Goal: Task Accomplishment & Management: Complete application form

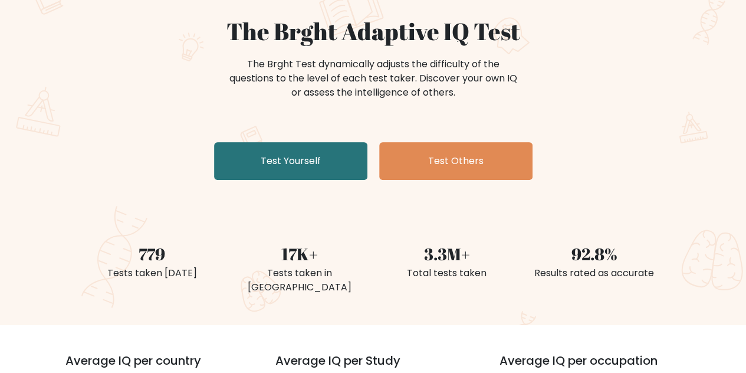
scroll to position [105, 0]
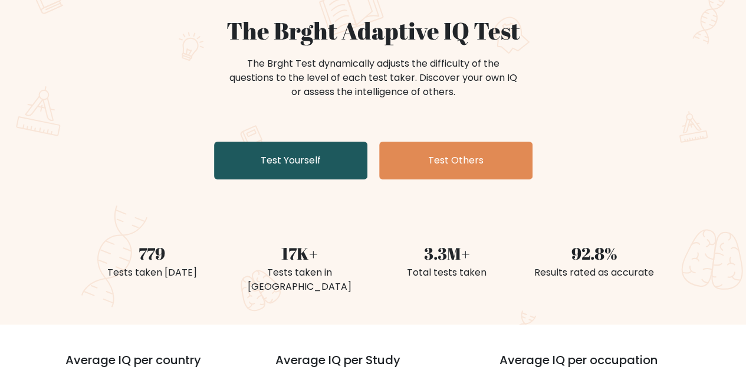
click at [302, 150] on link "Test Yourself" at bounding box center [290, 161] width 153 height 38
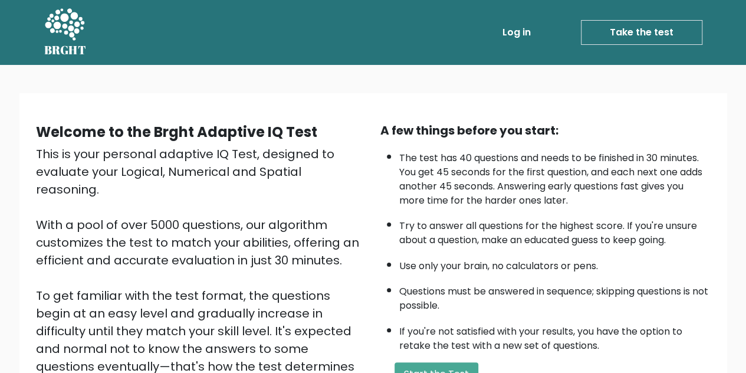
scroll to position [167, 0]
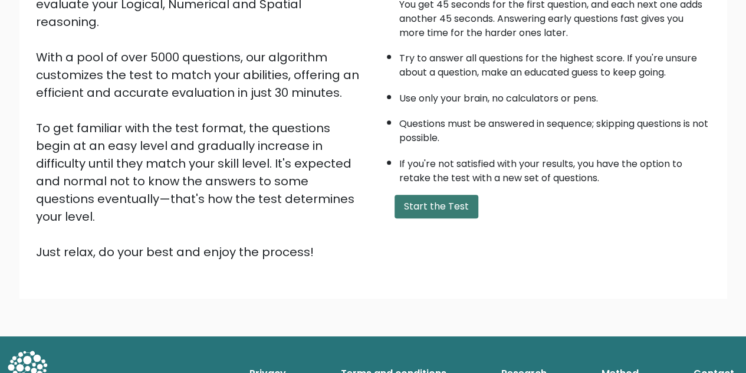
click at [412, 204] on button "Start the Test" at bounding box center [437, 207] width 84 height 24
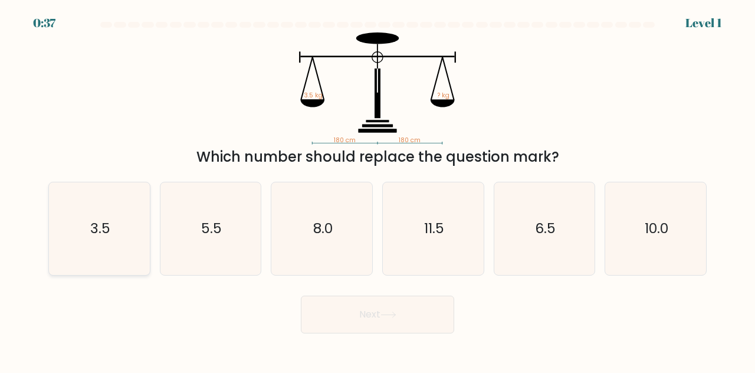
click at [105, 238] on icon "3.5" at bounding box center [99, 228] width 93 height 93
click at [377, 189] on input "a. 3.5" at bounding box center [377, 187] width 1 height 3
radio input "true"
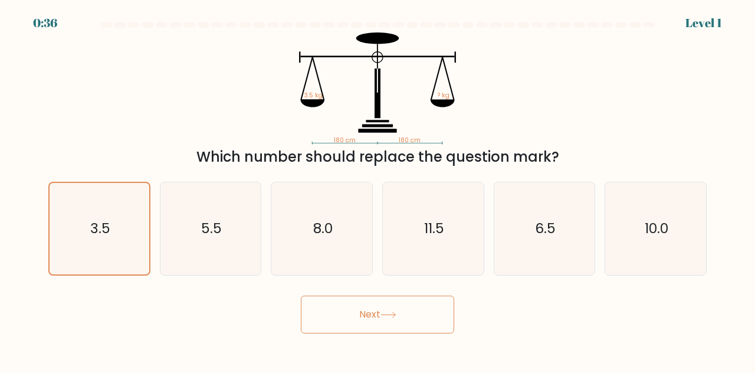
click at [383, 319] on button "Next" at bounding box center [377, 314] width 153 height 38
click at [372, 325] on button "Next" at bounding box center [377, 314] width 153 height 38
click at [392, 313] on icon at bounding box center [388, 314] width 16 height 6
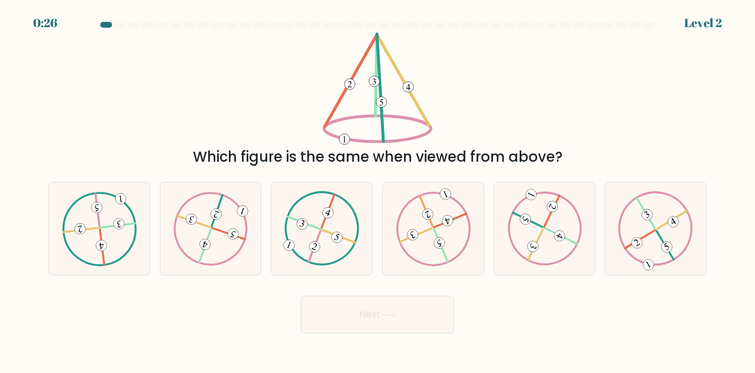
click at [371, 309] on button "Next" at bounding box center [377, 314] width 153 height 38
click at [497, 92] on div "Which figure is the same when viewed from above?" at bounding box center [377, 99] width 672 height 135
click at [651, 239] on icon at bounding box center [655, 228] width 75 height 74
click at [378, 189] on input "f." at bounding box center [377, 187] width 1 height 3
radio input "true"
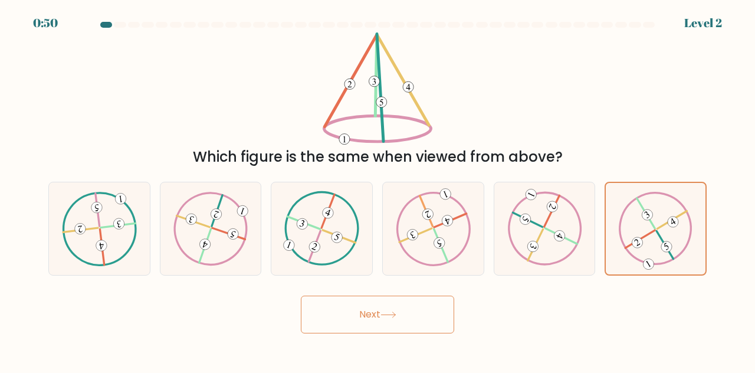
click at [380, 320] on button "Next" at bounding box center [377, 314] width 153 height 38
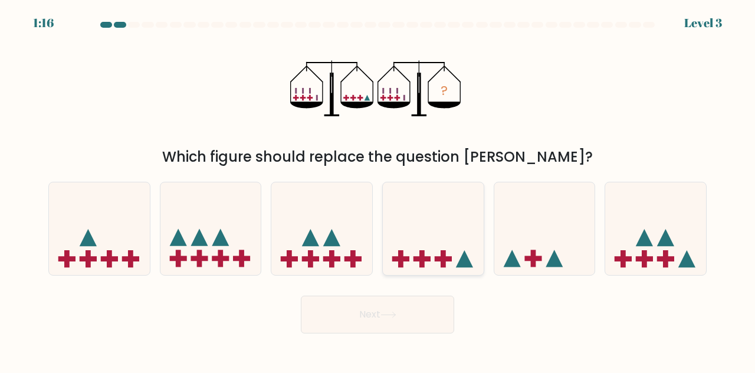
click at [428, 244] on icon at bounding box center [433, 227] width 101 height 83
click at [378, 189] on input "d." at bounding box center [377, 187] width 1 height 3
radio input "true"
click at [392, 314] on icon at bounding box center [388, 314] width 16 height 6
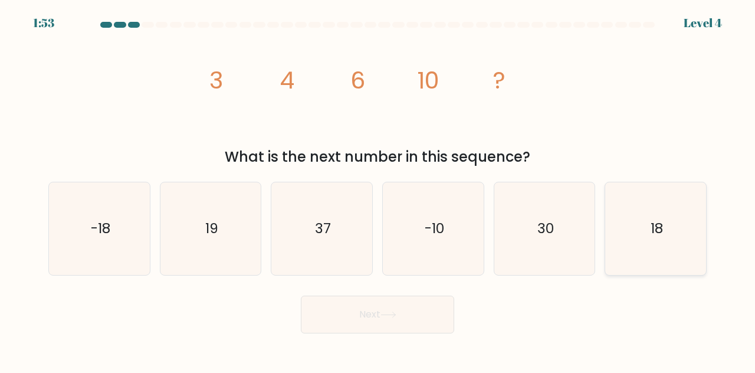
click at [629, 241] on icon "18" at bounding box center [655, 228] width 93 height 93
click at [378, 189] on input "f. 18" at bounding box center [377, 187] width 1 height 3
radio input "true"
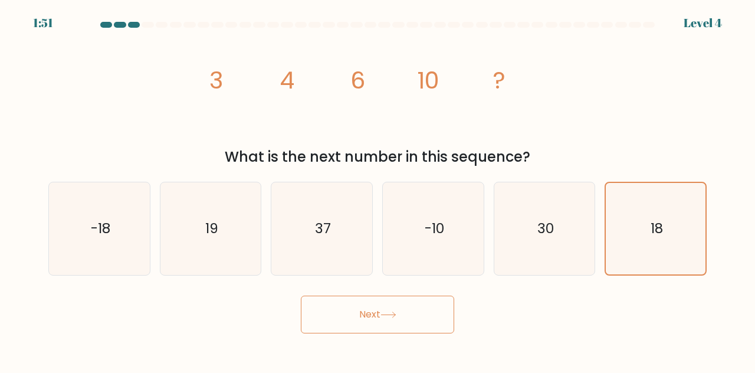
click at [393, 313] on icon at bounding box center [388, 314] width 16 height 6
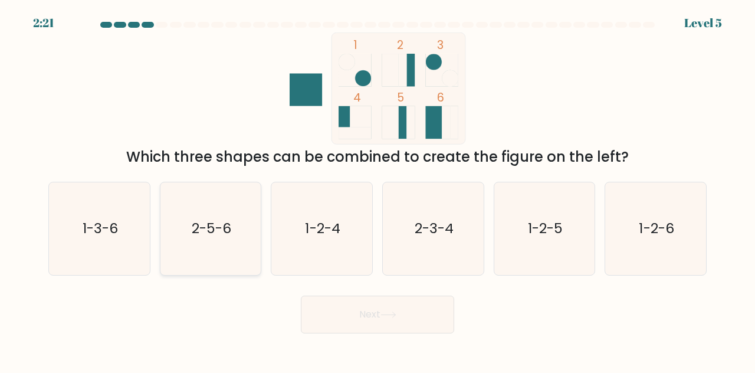
click at [227, 255] on icon "2-5-6" at bounding box center [211, 228] width 93 height 93
click at [377, 189] on input "b. 2-5-6" at bounding box center [377, 187] width 1 height 3
radio input "true"
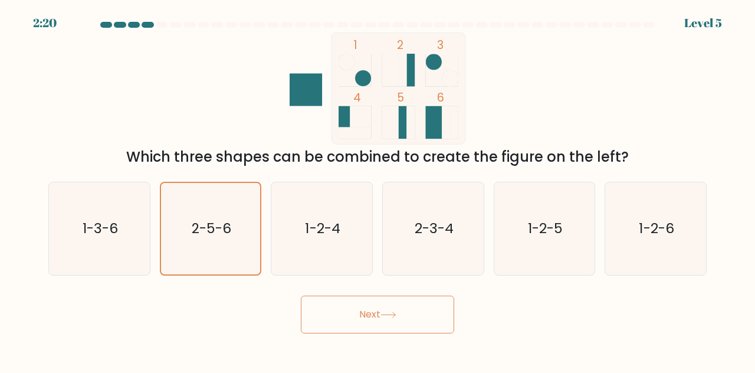
click at [343, 323] on button "Next" at bounding box center [377, 314] width 153 height 38
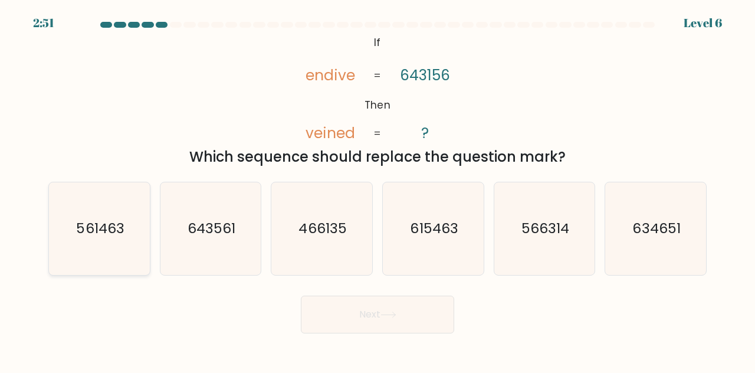
click at [99, 238] on icon "561463" at bounding box center [99, 228] width 93 height 93
click at [377, 189] on input "a. 561463" at bounding box center [377, 187] width 1 height 3
radio input "true"
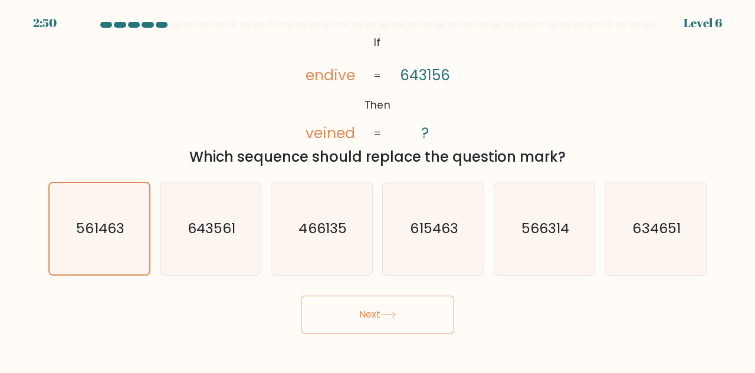
click at [344, 336] on body "2:50 Level 6 If" at bounding box center [377, 186] width 755 height 373
click at [379, 315] on button "Next" at bounding box center [377, 314] width 153 height 38
click at [410, 313] on button "Next" at bounding box center [377, 314] width 153 height 38
click at [410, 314] on button "Next" at bounding box center [377, 314] width 153 height 38
click at [410, 312] on button "Next" at bounding box center [377, 314] width 153 height 38
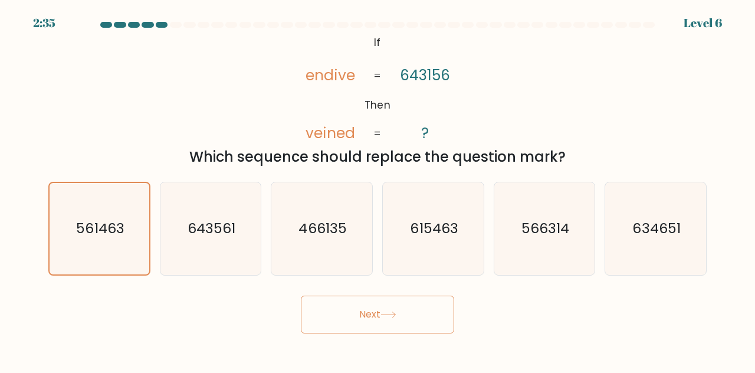
click at [385, 310] on button "Next" at bounding box center [377, 314] width 153 height 38
click at [397, 297] on button "Next" at bounding box center [377, 314] width 153 height 38
click at [378, 318] on button "Next" at bounding box center [377, 314] width 153 height 38
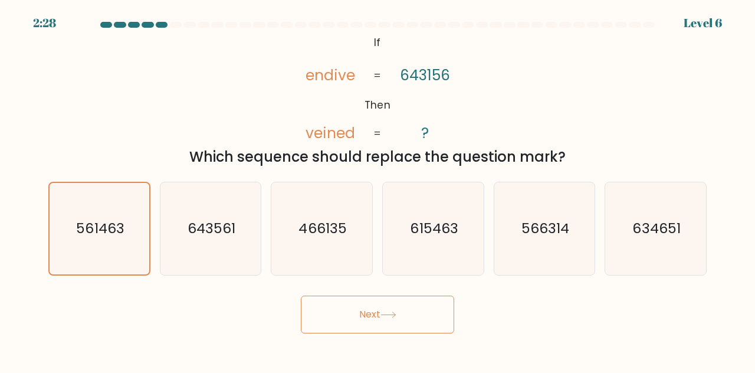
click at [378, 318] on button "Next" at bounding box center [377, 314] width 153 height 38
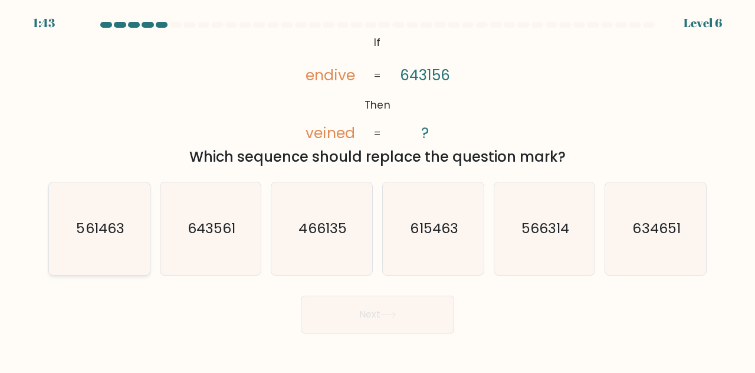
click at [127, 226] on icon "561463" at bounding box center [99, 228] width 93 height 93
click at [377, 189] on input "a. 561463" at bounding box center [377, 187] width 1 height 3
radio input "true"
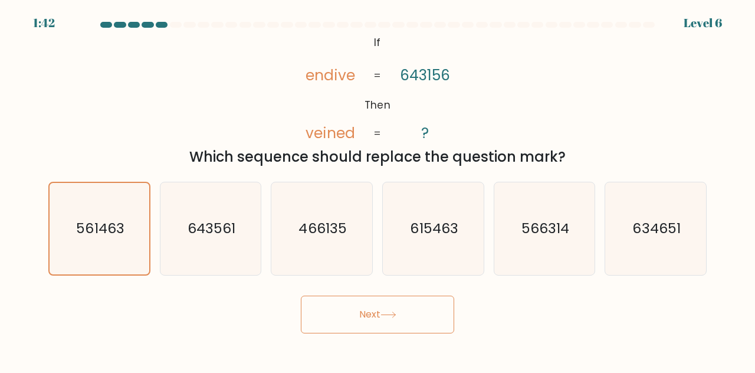
click at [342, 321] on button "Next" at bounding box center [377, 314] width 153 height 38
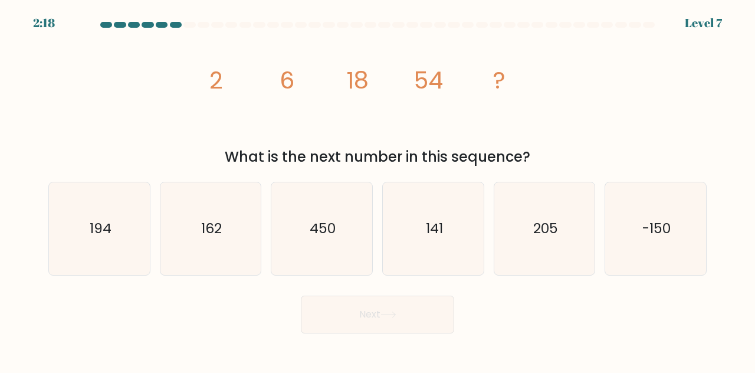
click at [153, 245] on div "a. 194" at bounding box center [99, 229] width 111 height 94
click at [199, 239] on icon "162" at bounding box center [211, 228] width 93 height 93
click at [377, 189] on input "b. 162" at bounding box center [377, 187] width 1 height 3
radio input "true"
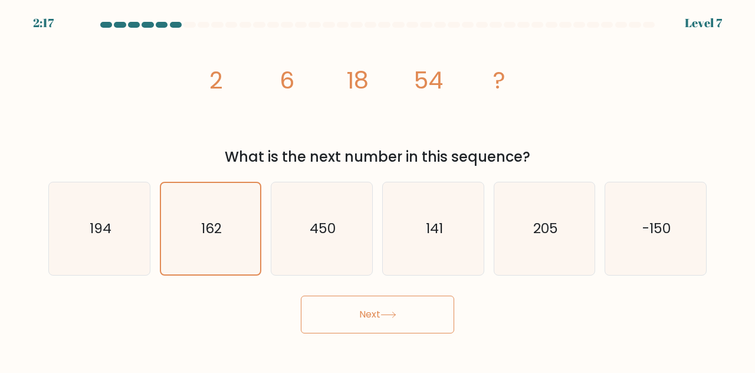
click at [334, 303] on button "Next" at bounding box center [377, 314] width 153 height 38
click at [421, 311] on button "Next" at bounding box center [377, 314] width 153 height 38
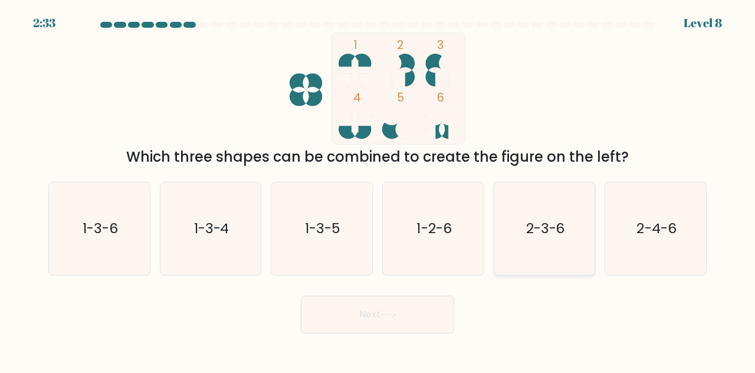
click at [585, 225] on icon "2-3-6" at bounding box center [544, 228] width 93 height 93
click at [378, 189] on input "e. 2-3-6" at bounding box center [377, 187] width 1 height 3
radio input "true"
click at [419, 318] on button "Next" at bounding box center [377, 314] width 153 height 38
click at [383, 318] on button "Next" at bounding box center [377, 314] width 153 height 38
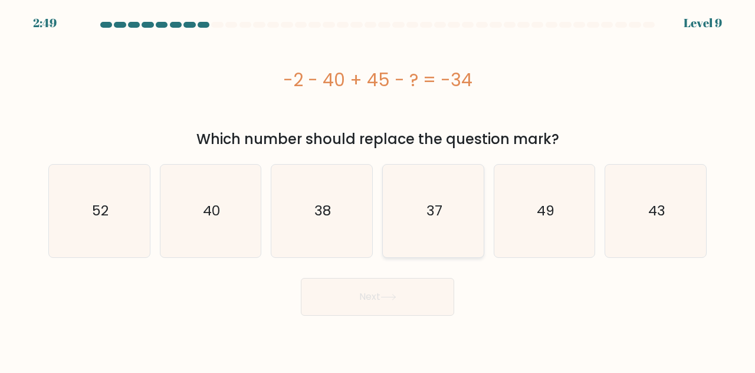
click at [423, 180] on icon "37" at bounding box center [433, 211] width 93 height 93
click at [378, 186] on input "d. 37" at bounding box center [377, 187] width 1 height 3
radio input "true"
click at [361, 298] on button "Next" at bounding box center [377, 297] width 153 height 38
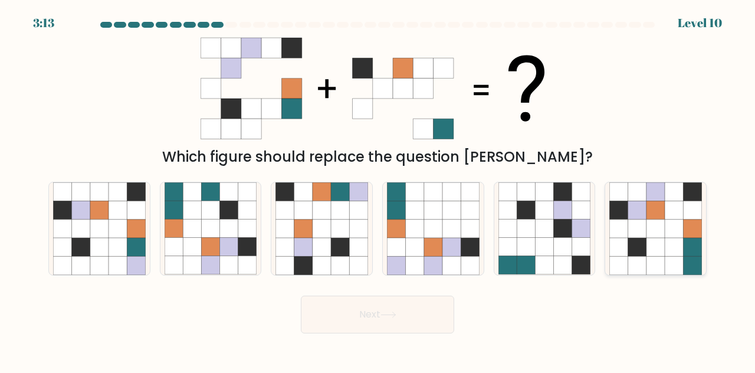
click at [694, 242] on icon at bounding box center [692, 247] width 18 height 18
click at [378, 189] on input "f." at bounding box center [377, 187] width 1 height 3
radio input "true"
click at [395, 320] on button "Next" at bounding box center [377, 314] width 153 height 38
click at [341, 313] on button "Next" at bounding box center [377, 314] width 153 height 38
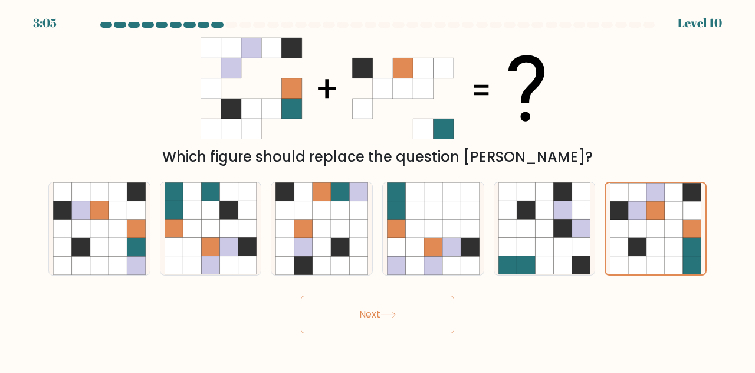
click at [346, 311] on button "Next" at bounding box center [377, 314] width 153 height 38
click at [677, 238] on icon at bounding box center [674, 247] width 18 height 18
click at [378, 189] on input "f." at bounding box center [377, 187] width 1 height 3
radio input "true"
click at [409, 307] on button "Next" at bounding box center [377, 314] width 153 height 38
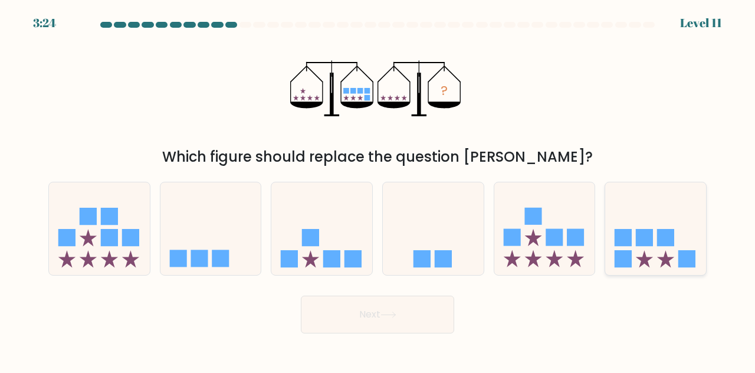
click at [679, 226] on icon at bounding box center [655, 227] width 101 height 83
click at [378, 189] on input "f." at bounding box center [377, 187] width 1 height 3
radio input "true"
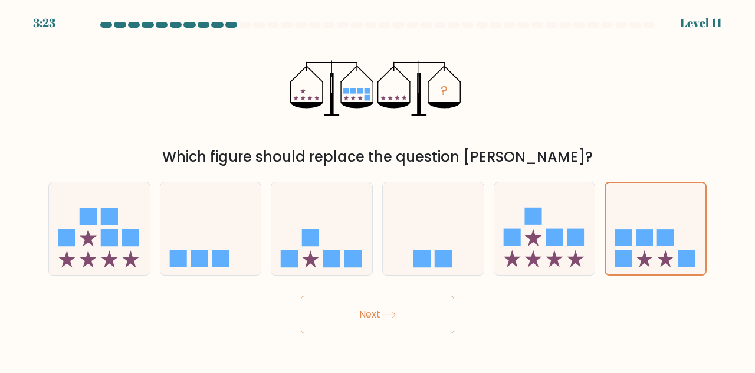
click at [428, 324] on button "Next" at bounding box center [377, 314] width 153 height 38
click at [381, 320] on button "Next" at bounding box center [377, 314] width 153 height 38
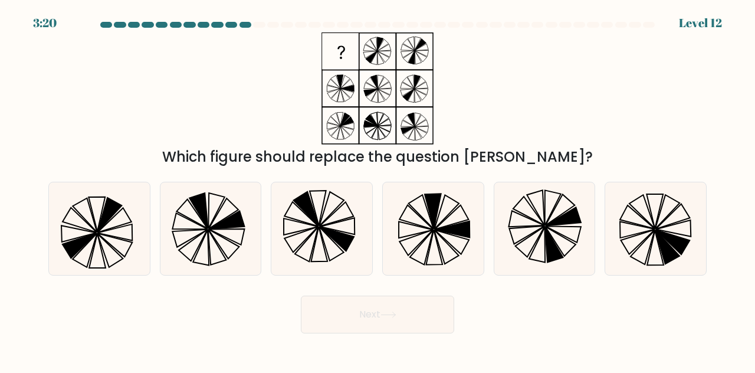
click at [381, 320] on button "Next" at bounding box center [377, 314] width 153 height 38
click at [356, 315] on button "Next" at bounding box center [377, 314] width 153 height 38
click at [217, 308] on div "Next" at bounding box center [377, 312] width 672 height 44
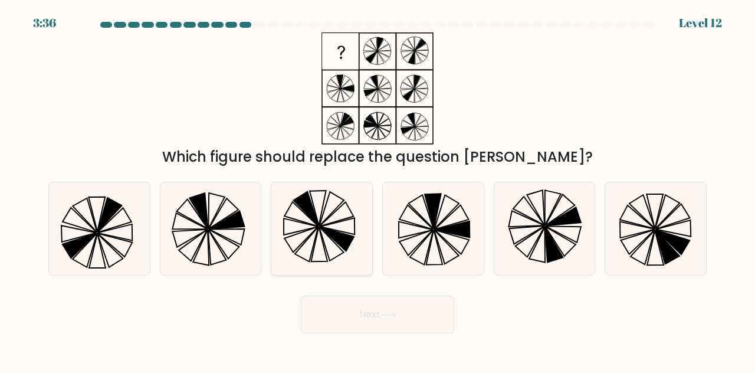
click at [330, 248] on icon at bounding box center [321, 228] width 93 height 93
click at [377, 189] on input "c." at bounding box center [377, 187] width 1 height 3
radio input "true"
click at [373, 308] on button "Next" at bounding box center [377, 314] width 153 height 38
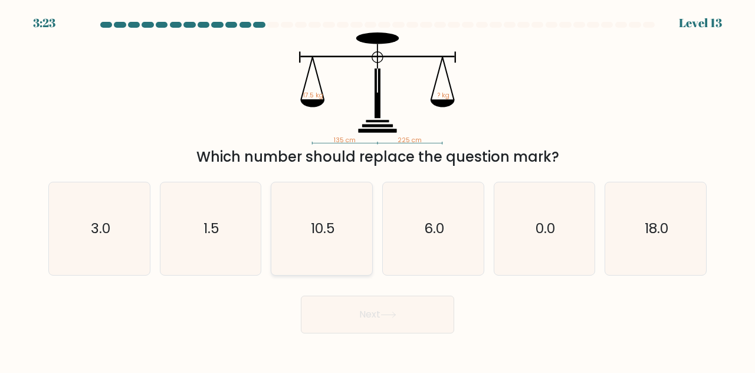
click at [328, 258] on icon "10.5" at bounding box center [321, 228] width 93 height 93
click at [377, 189] on input "c. 10.5" at bounding box center [377, 187] width 1 height 3
radio input "true"
click at [376, 323] on button "Next" at bounding box center [377, 314] width 153 height 38
click at [376, 321] on button "Next" at bounding box center [377, 314] width 153 height 38
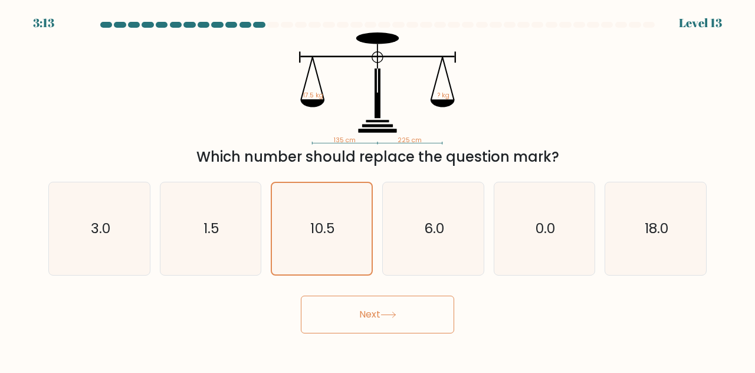
click at [375, 319] on button "Next" at bounding box center [377, 314] width 153 height 38
click at [374, 318] on button "Next" at bounding box center [377, 314] width 153 height 38
click at [372, 316] on button "Next" at bounding box center [377, 314] width 153 height 38
click at [365, 327] on button "Next" at bounding box center [377, 314] width 153 height 38
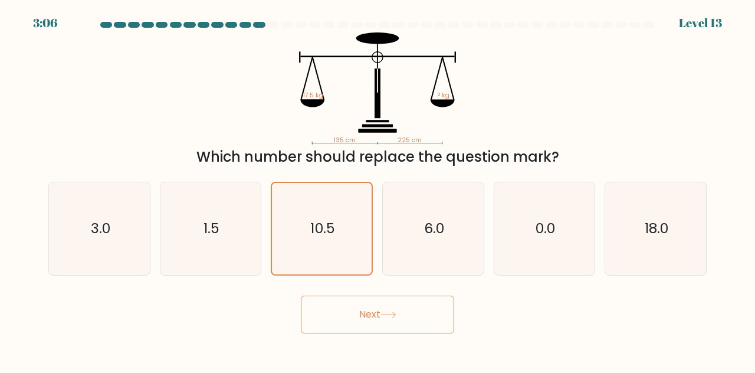
click at [365, 327] on button "Next" at bounding box center [377, 314] width 153 height 38
click at [362, 324] on button "Next" at bounding box center [377, 314] width 153 height 38
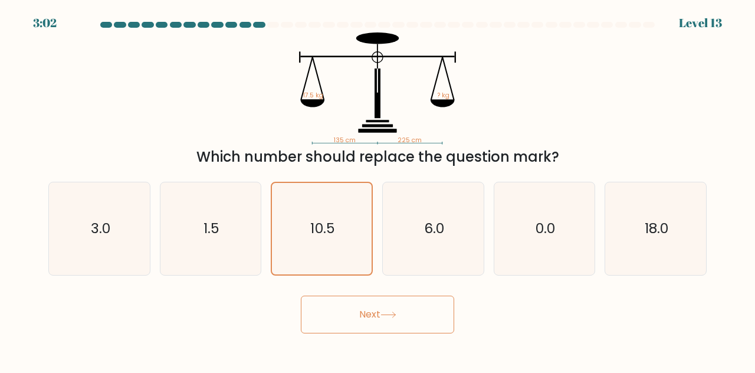
click at [362, 324] on button "Next" at bounding box center [377, 314] width 153 height 38
drag, startPoint x: 362, startPoint y: 324, endPoint x: 170, endPoint y: 106, distance: 290.1
click at [170, 106] on div "135 cm 225 cm 17.5 kg ? kg Which number should replace the question mark?" at bounding box center [377, 99] width 672 height 135
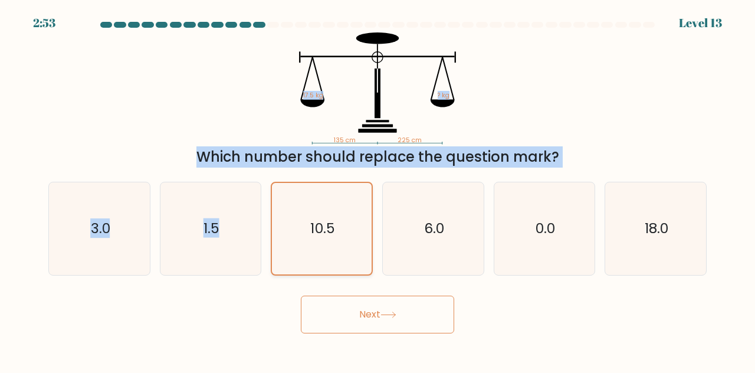
drag, startPoint x: 170, startPoint y: 106, endPoint x: 297, endPoint y: 221, distance: 171.6
click at [297, 221] on form at bounding box center [377, 177] width 755 height 311
click at [297, 221] on icon "10.5" at bounding box center [321, 228] width 91 height 91
click at [377, 189] on input "c. 10.5" at bounding box center [377, 187] width 1 height 3
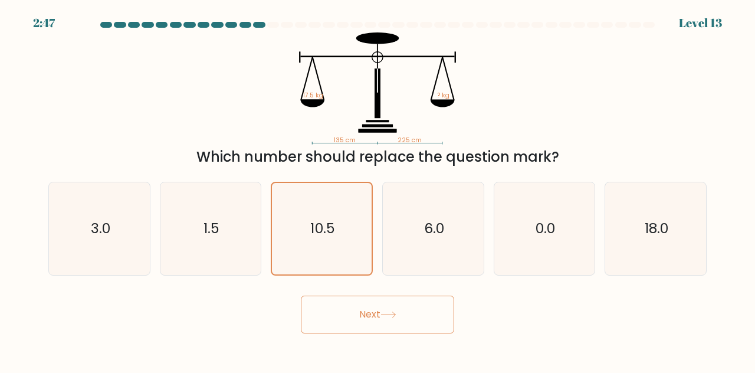
click at [372, 308] on button "Next" at bounding box center [377, 314] width 153 height 38
click at [372, 305] on button "Next" at bounding box center [377, 314] width 153 height 38
click at [389, 296] on button "Next" at bounding box center [377, 314] width 153 height 38
click at [396, 311] on button "Next" at bounding box center [377, 314] width 153 height 38
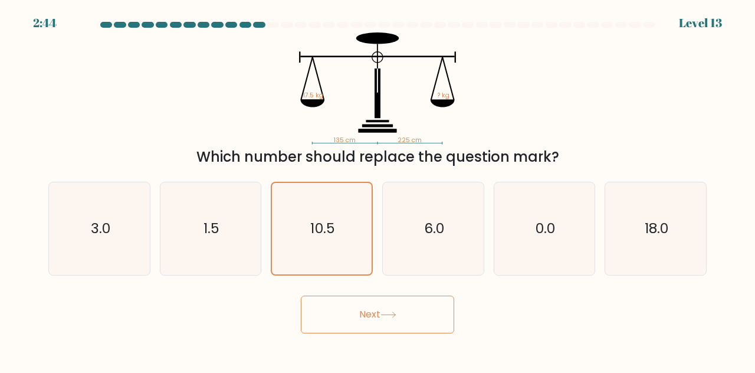
click at [396, 311] on icon at bounding box center [388, 314] width 16 height 6
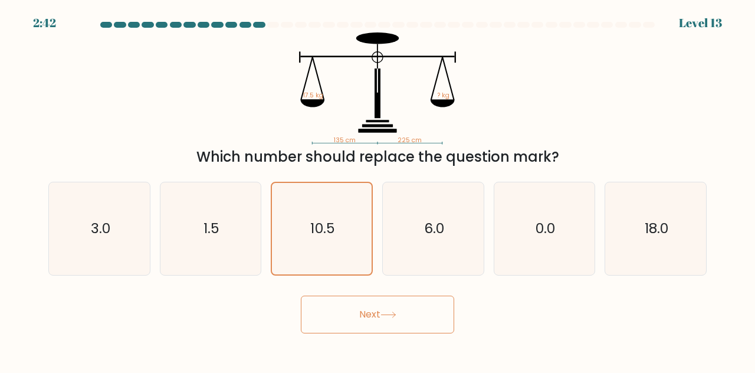
click at [396, 311] on icon at bounding box center [388, 314] width 16 height 6
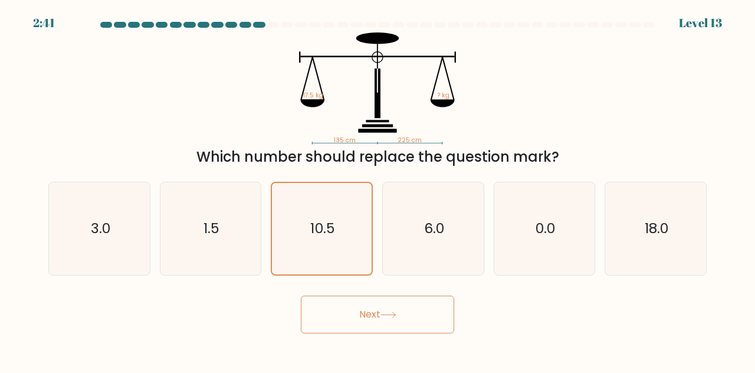
click at [396, 311] on icon at bounding box center [388, 314] width 16 height 6
